Goal: Information Seeking & Learning: Learn about a topic

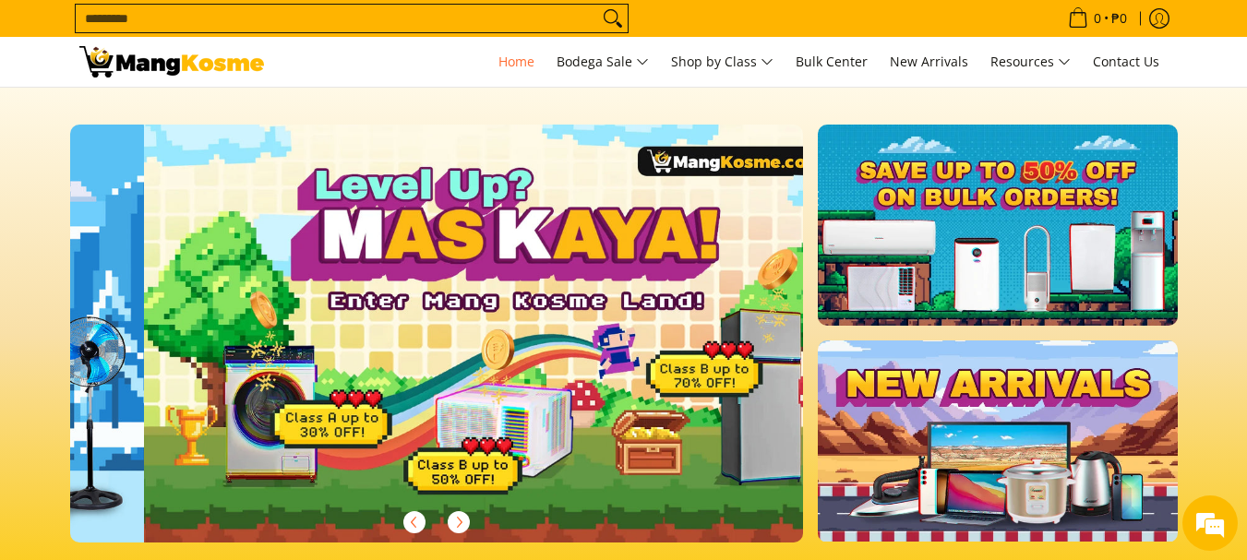
scroll to position [0, 734]
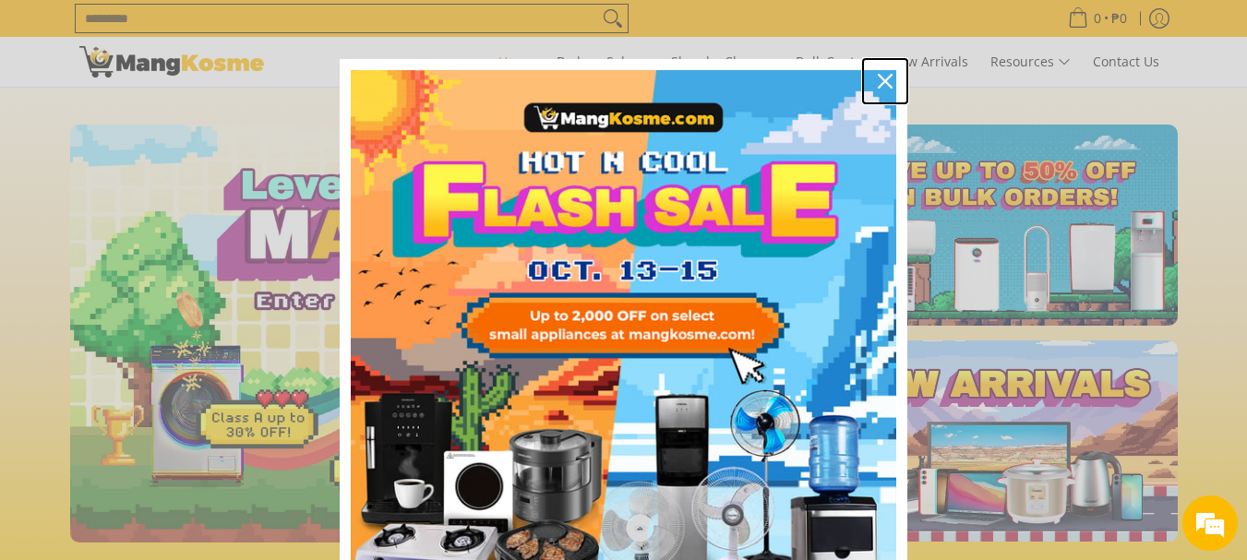
click at [883, 88] on icon "close icon" at bounding box center [885, 81] width 15 height 15
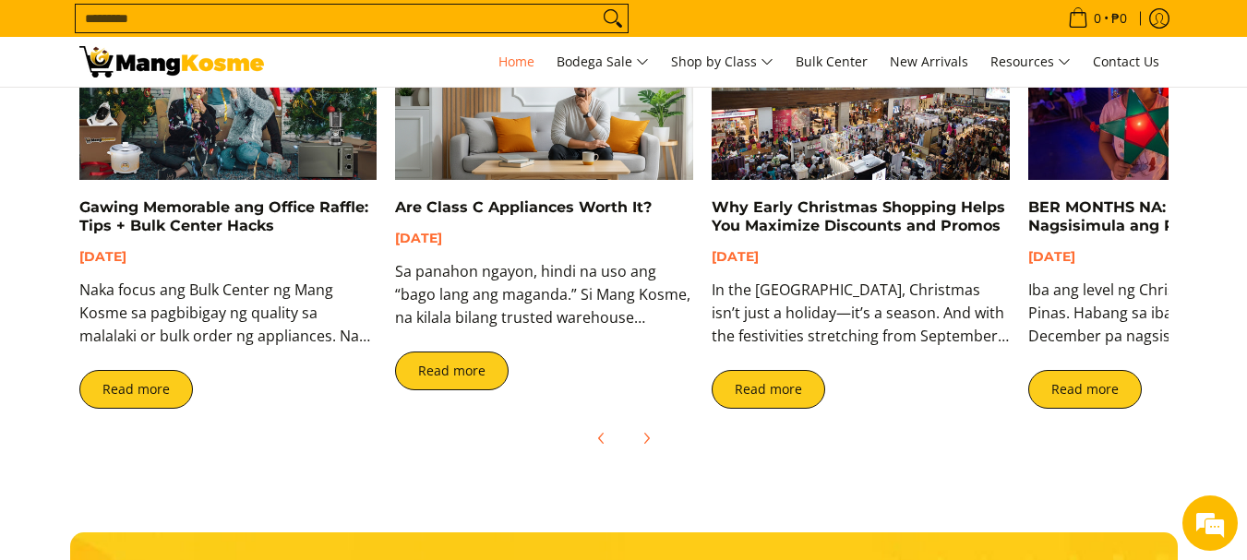
scroll to position [0, 2202]
click at [1122, 69] on span "Contact Us" at bounding box center [1126, 62] width 66 height 18
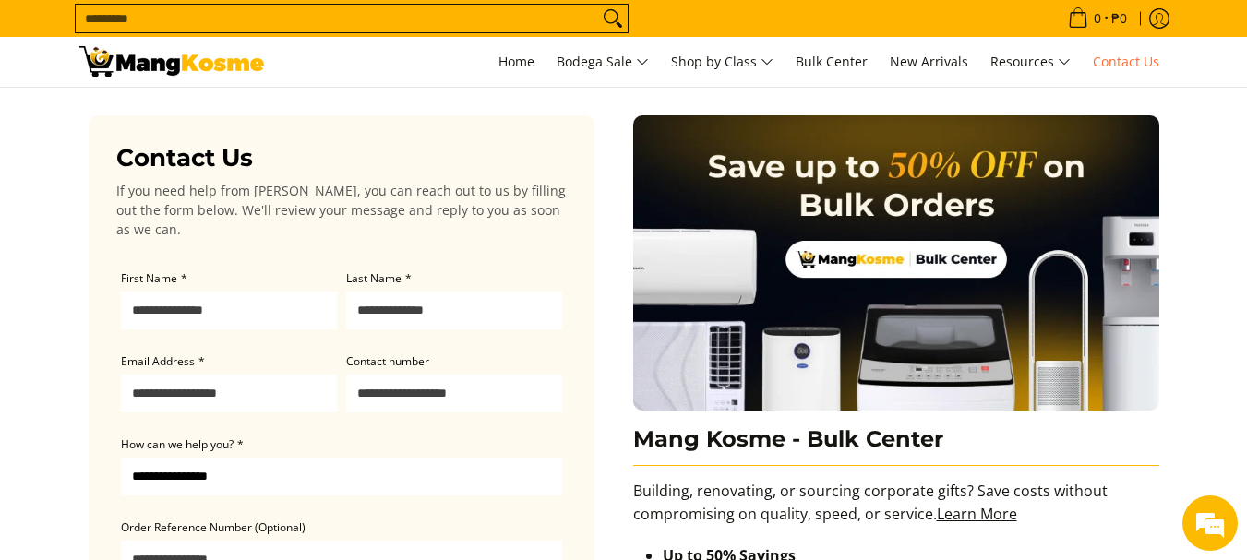
click at [149, 62] on img at bounding box center [171, 61] width 185 height 31
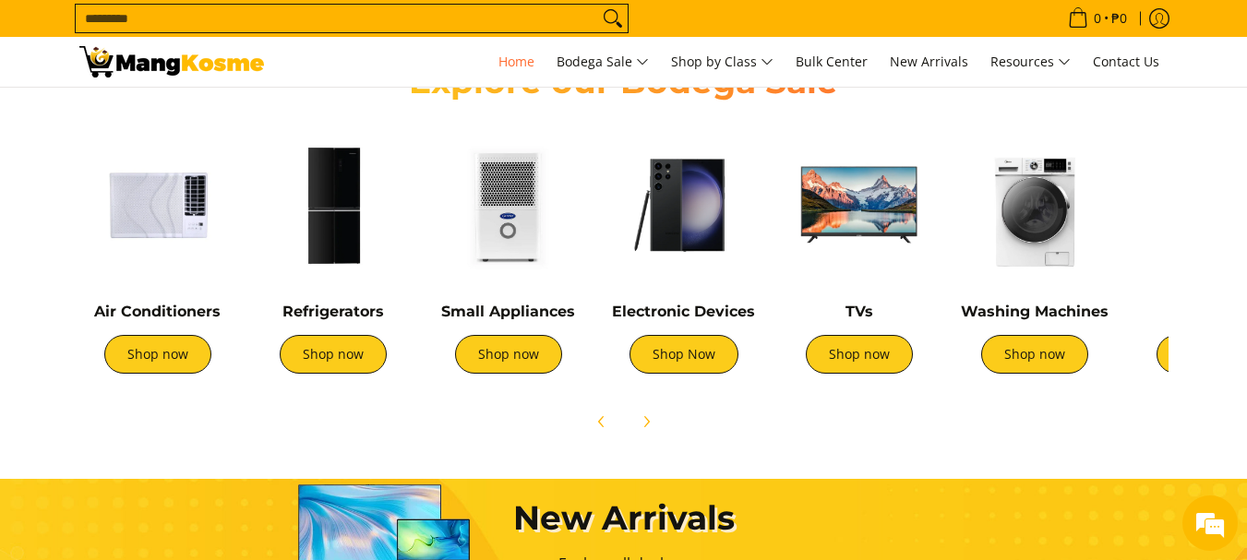
scroll to position [646, 0]
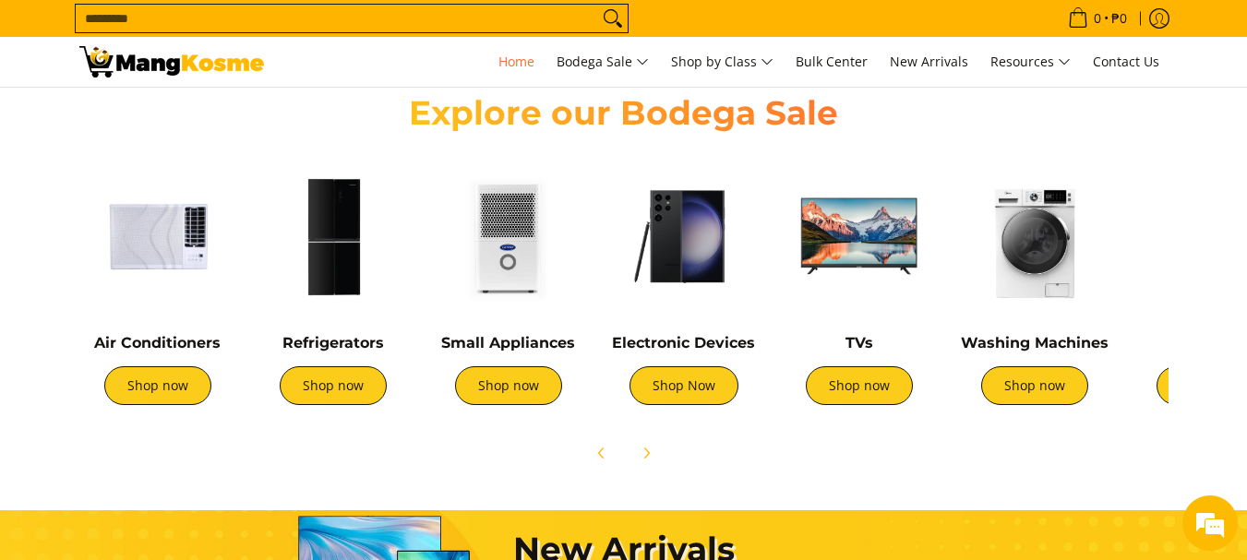
click at [174, 242] on img at bounding box center [157, 236] width 157 height 157
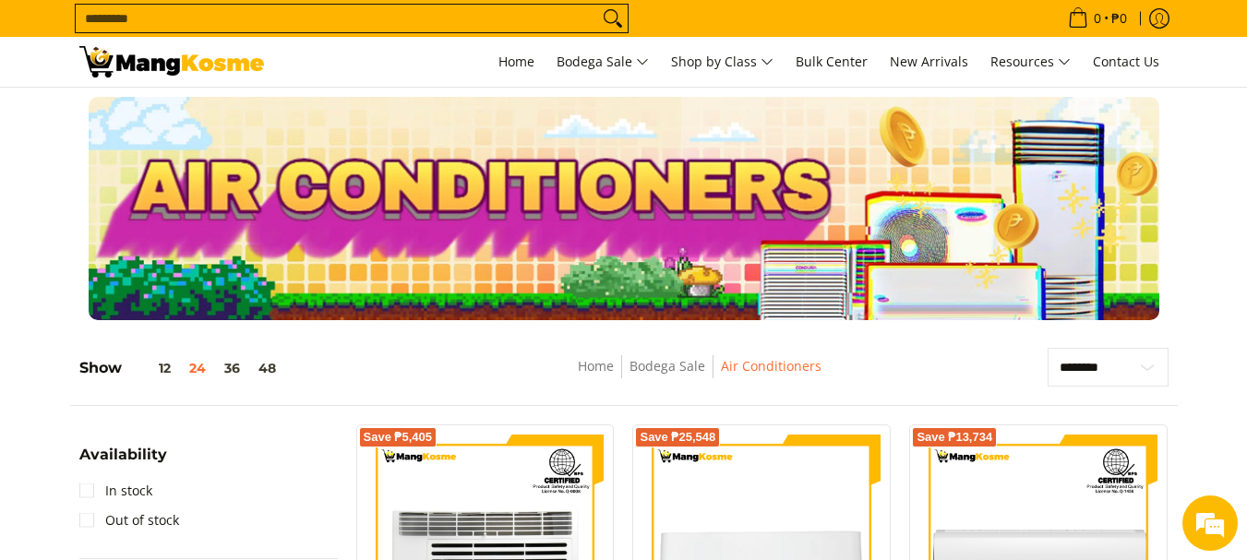
click at [185, 57] on img at bounding box center [171, 61] width 185 height 31
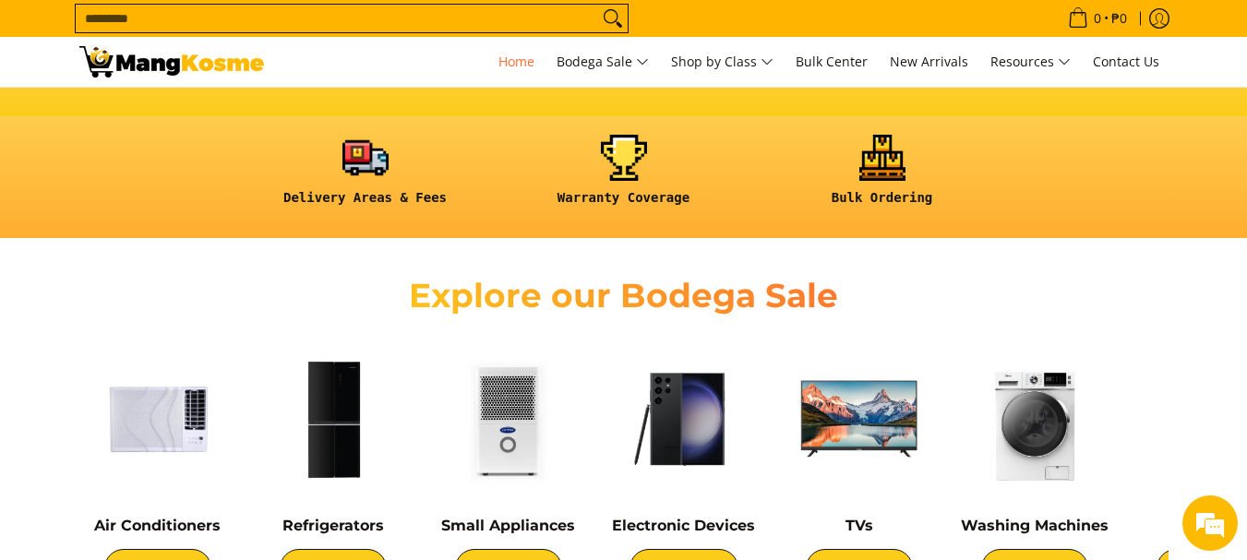
scroll to position [646, 0]
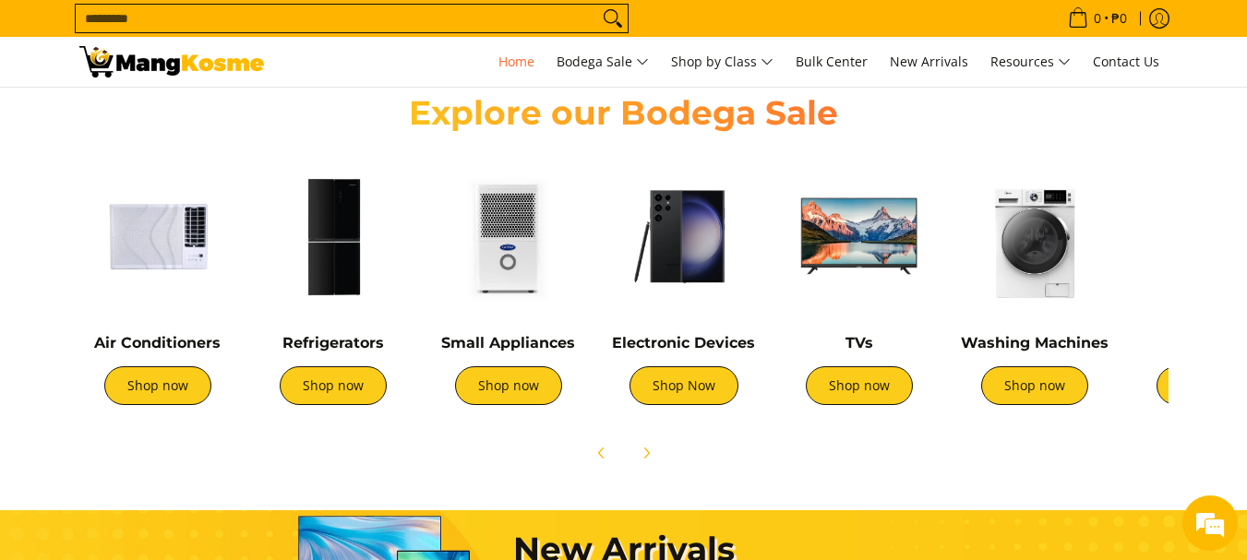
click at [345, 209] on img at bounding box center [333, 236] width 157 height 157
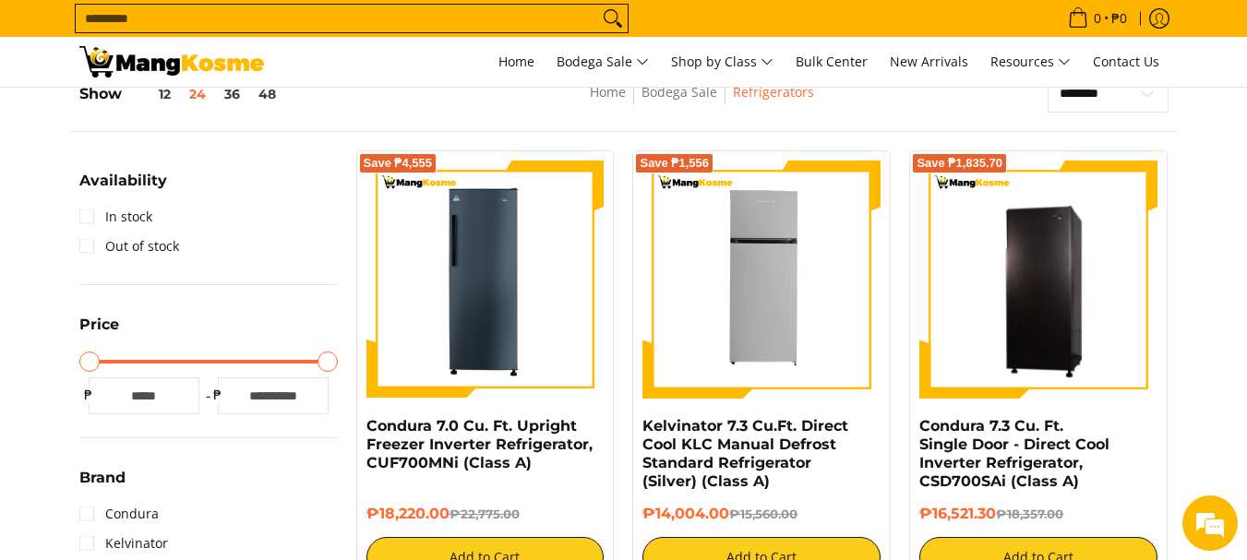
scroll to position [277, 0]
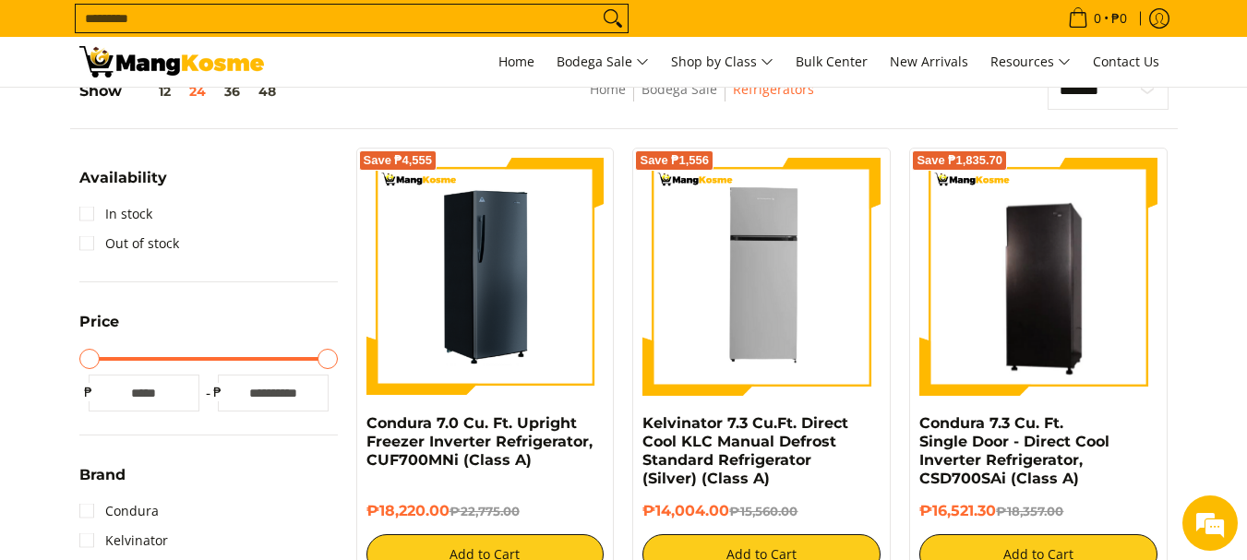
click at [489, 317] on img at bounding box center [485, 277] width 238 height 238
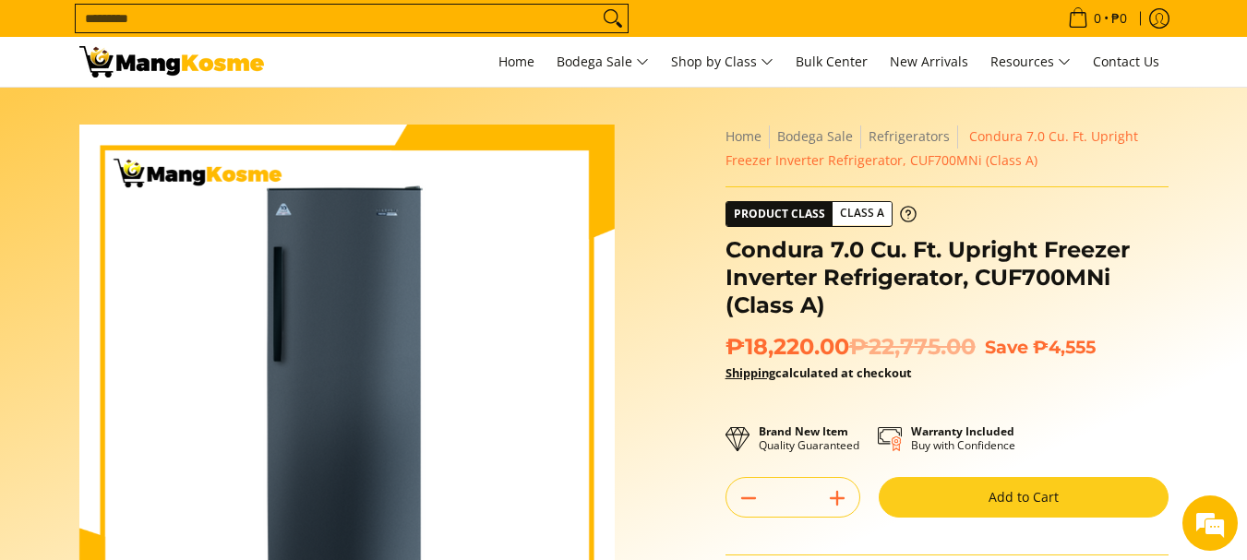
click at [183, 72] on img at bounding box center [171, 61] width 185 height 31
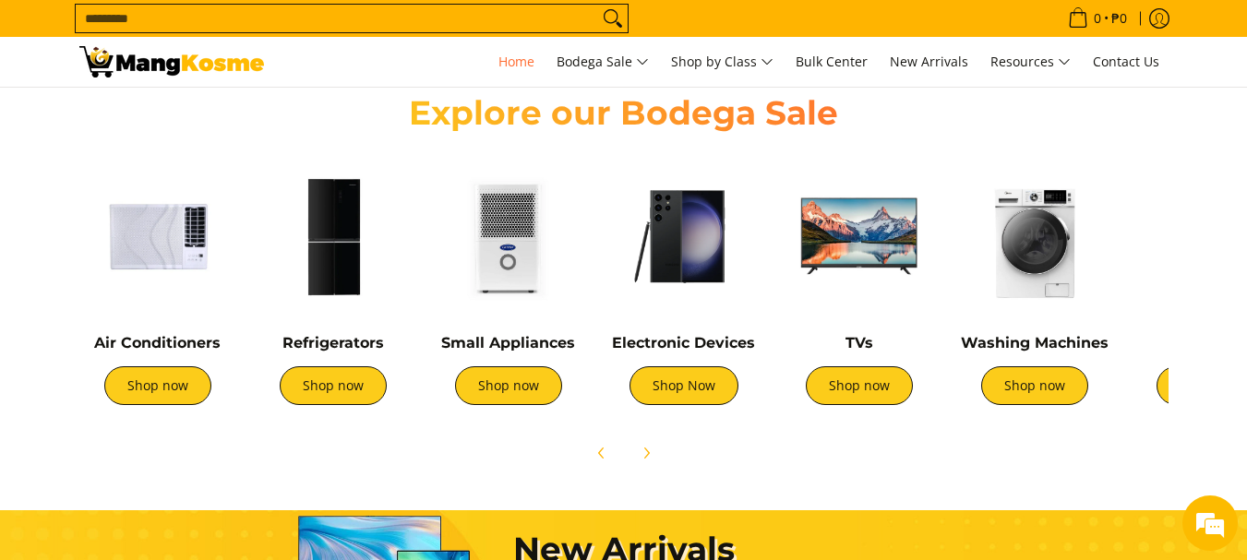
scroll to position [0, 734]
click at [1215, 516] on em at bounding box center [1210, 524] width 50 height 50
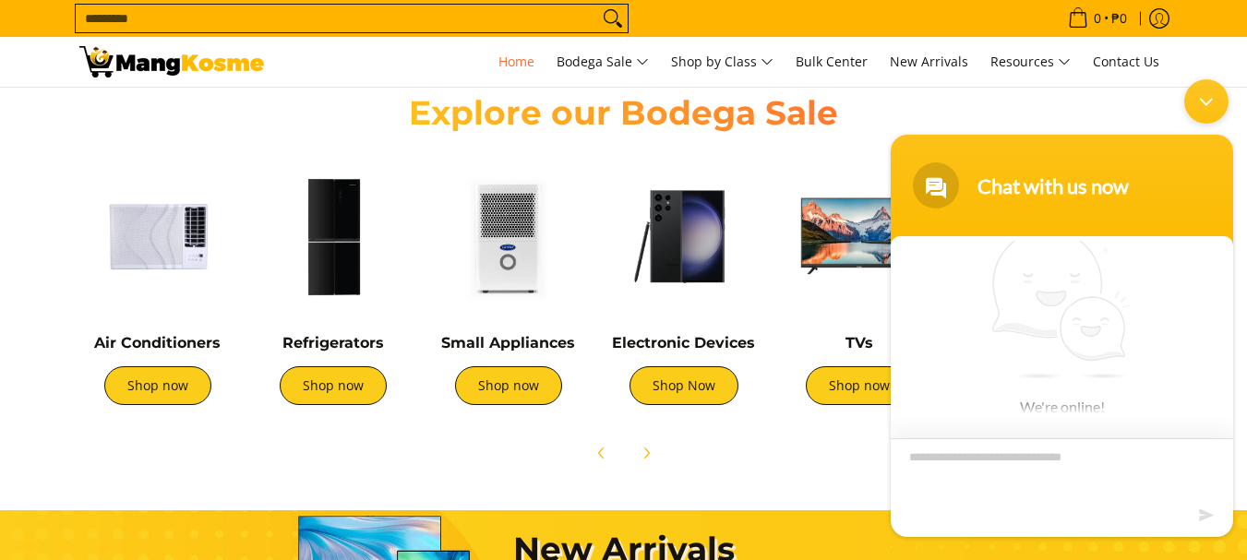
scroll to position [0, 1468]
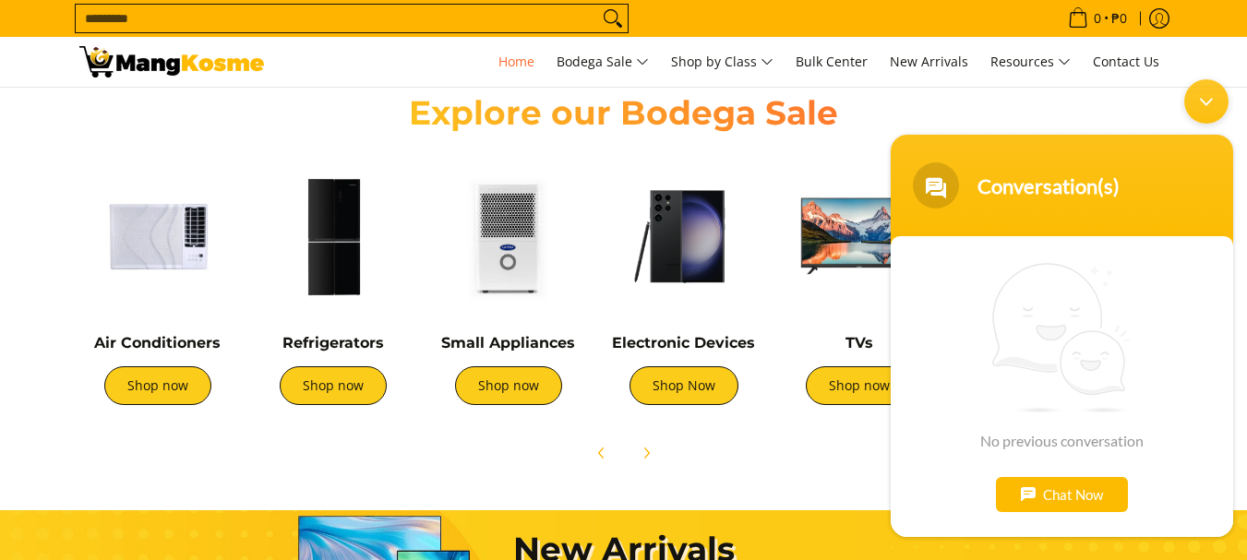
click at [1092, 114] on body "Conversation(s) We're online! No previous conversation Chat Now Conversation(s)" at bounding box center [1062, 308] width 361 height 476
click at [1212, 106] on div "Minimize live chat window" at bounding box center [1206, 101] width 44 height 44
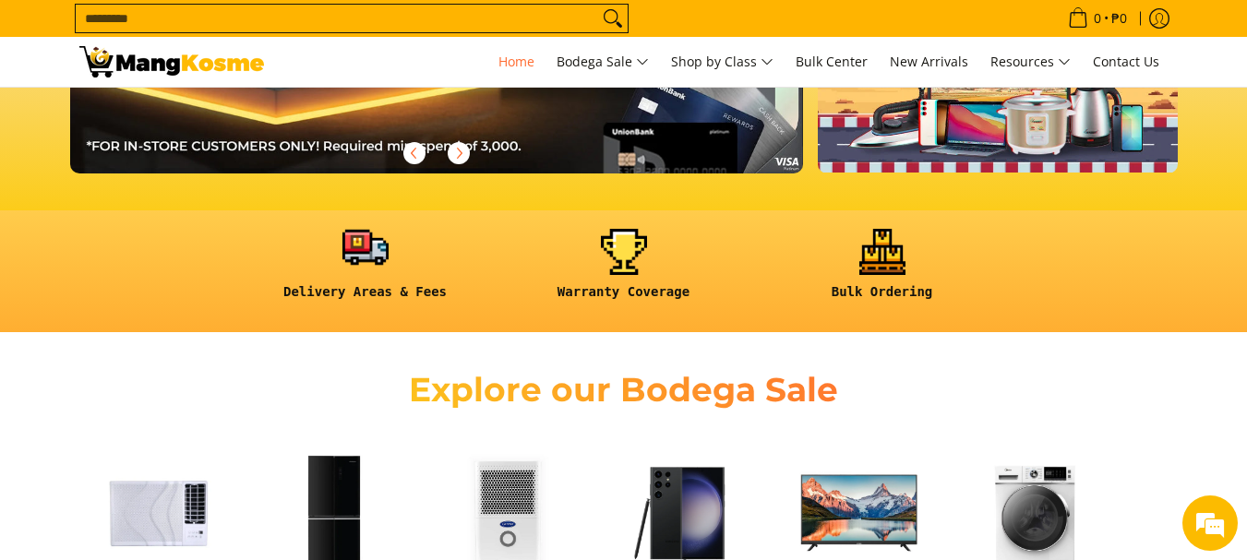
scroll to position [0, 1468]
click at [379, 268] on link at bounding box center [366, 272] width 240 height 86
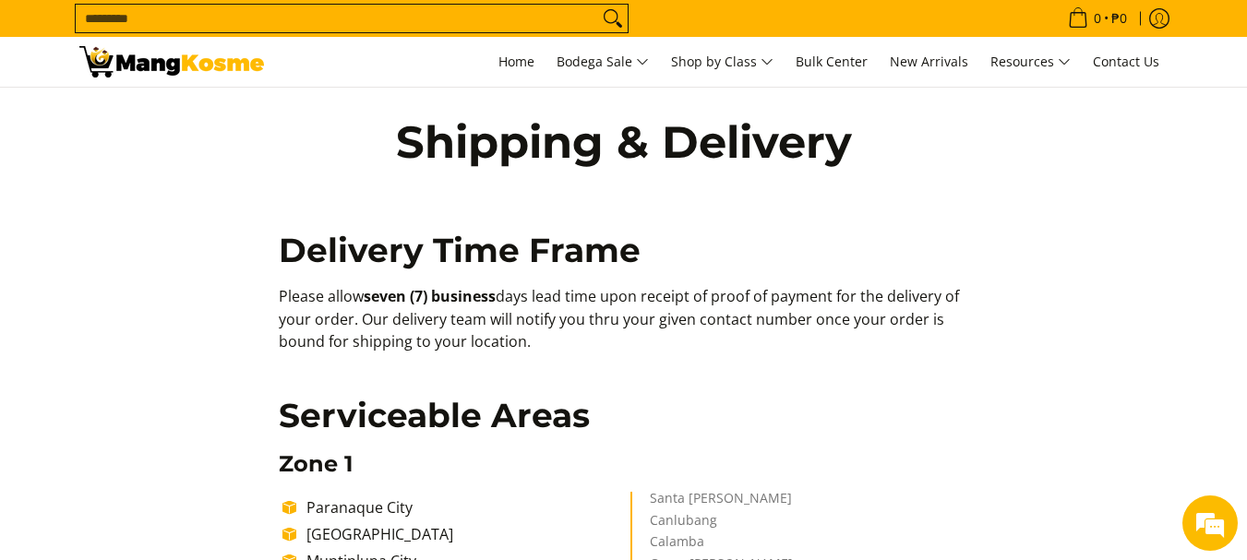
click at [216, 62] on img at bounding box center [171, 61] width 185 height 31
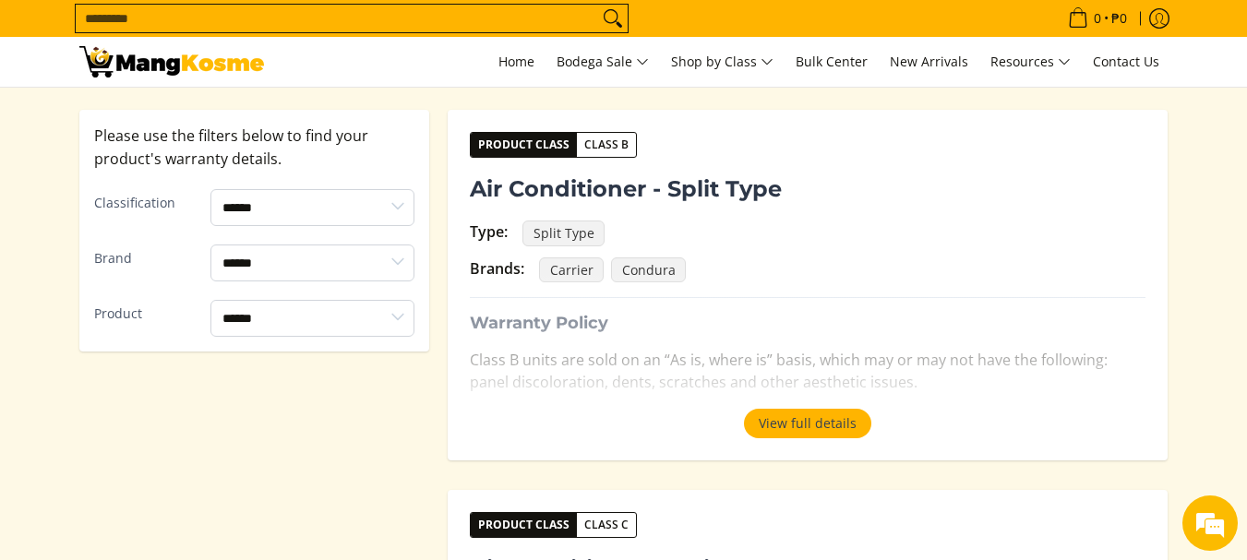
scroll to position [369, 0]
click at [840, 419] on button "View full details" at bounding box center [807, 424] width 127 height 30
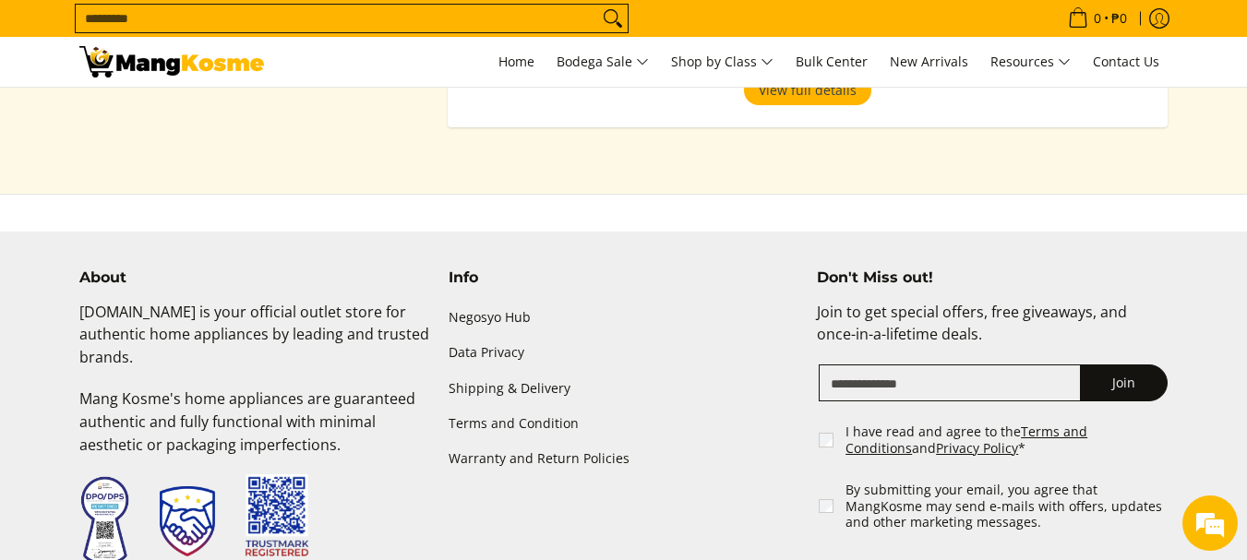
scroll to position [4616, 0]
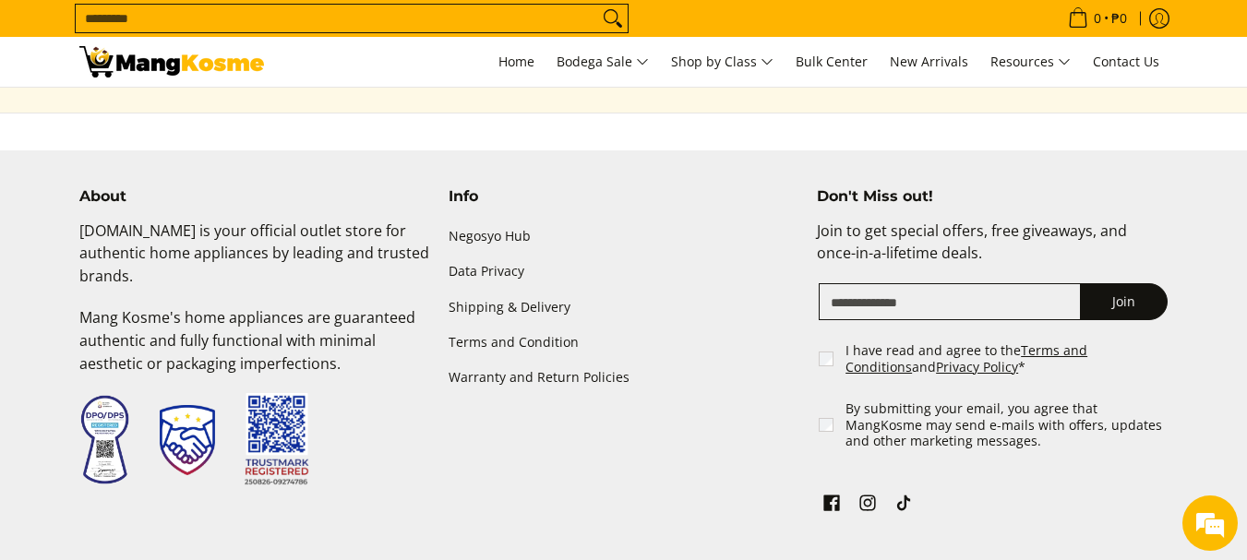
click at [147, 72] on img at bounding box center [171, 61] width 185 height 31
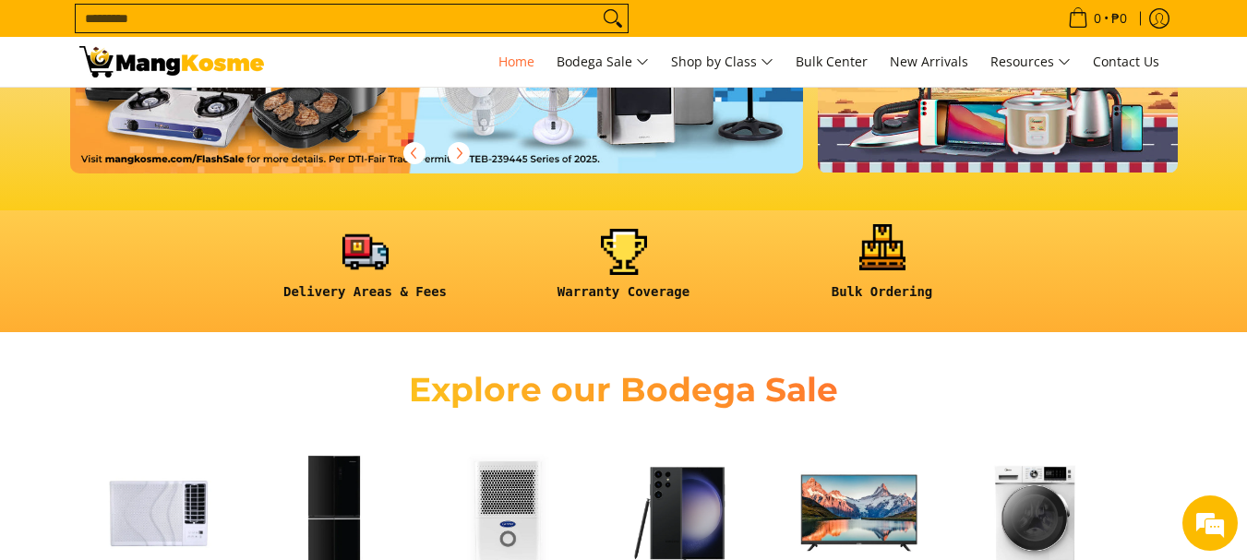
click at [898, 260] on link at bounding box center [883, 272] width 240 height 86
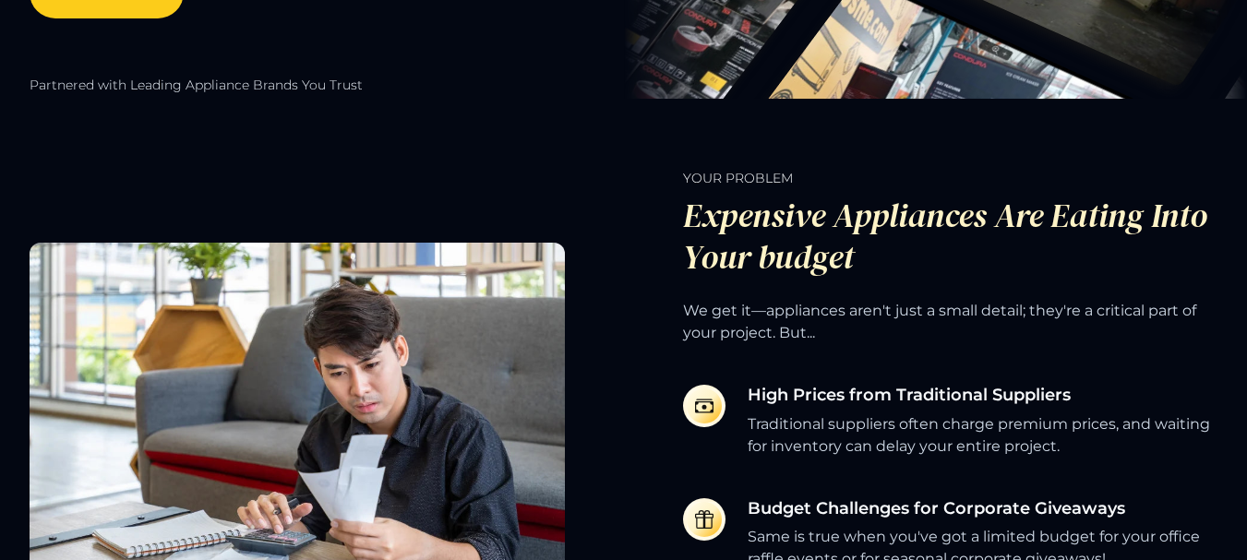
scroll to position [92, 0]
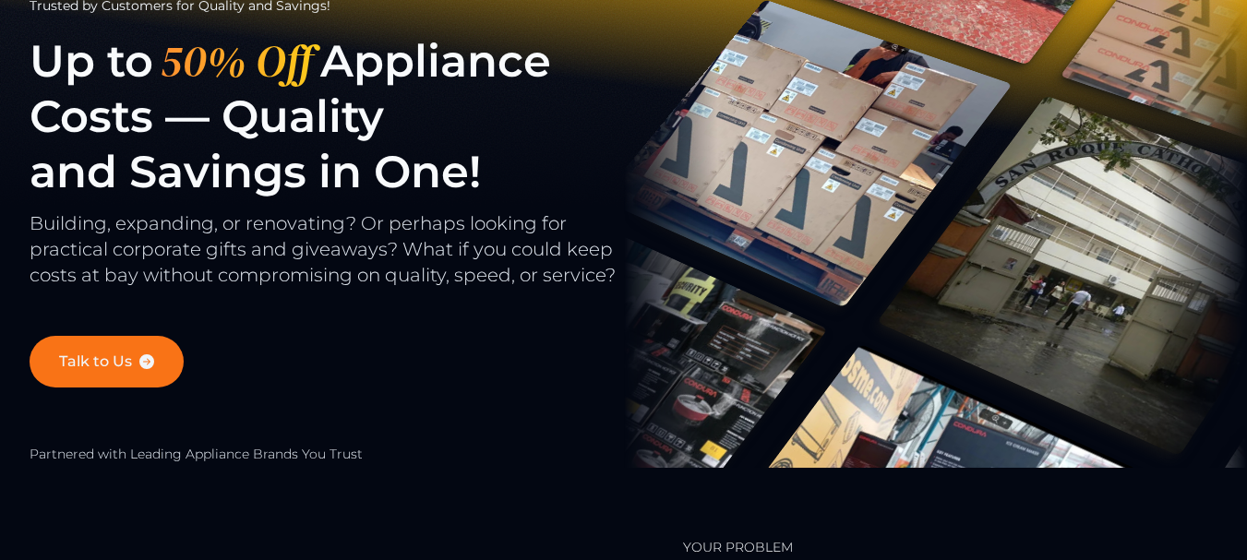
click at [121, 364] on link "Talk to Us" at bounding box center [107, 362] width 154 height 52
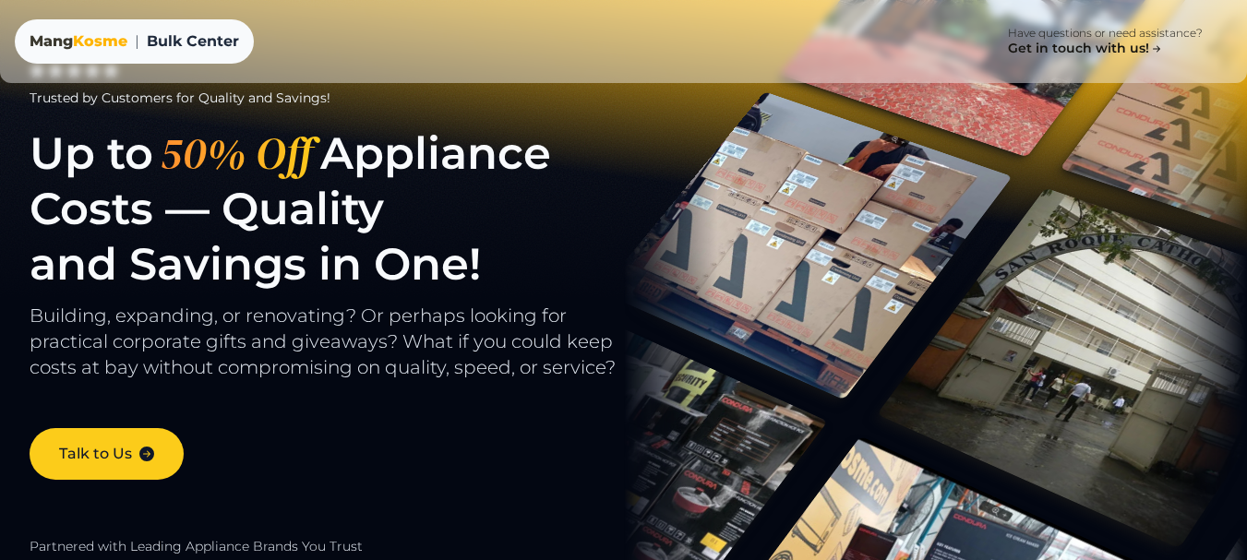
click at [64, 37] on div "[PERSON_NAME]" at bounding box center [79, 41] width 98 height 22
